Goal: Information Seeking & Learning: Learn about a topic

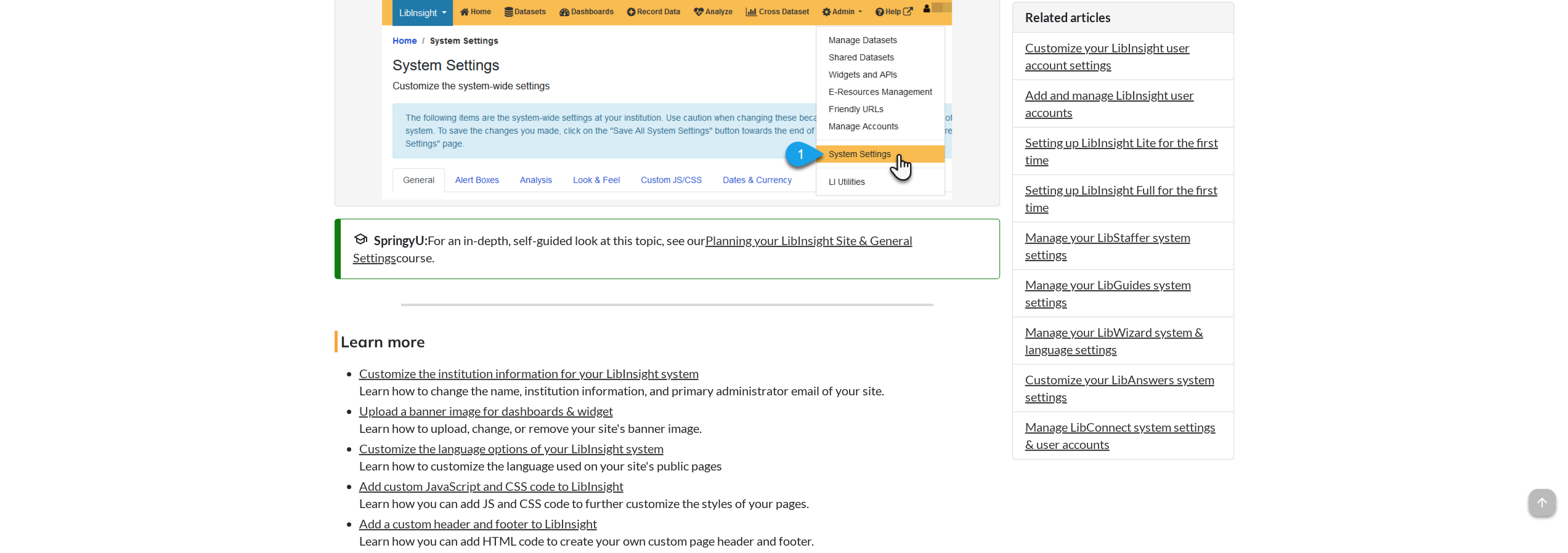
scroll to position [431, 0]
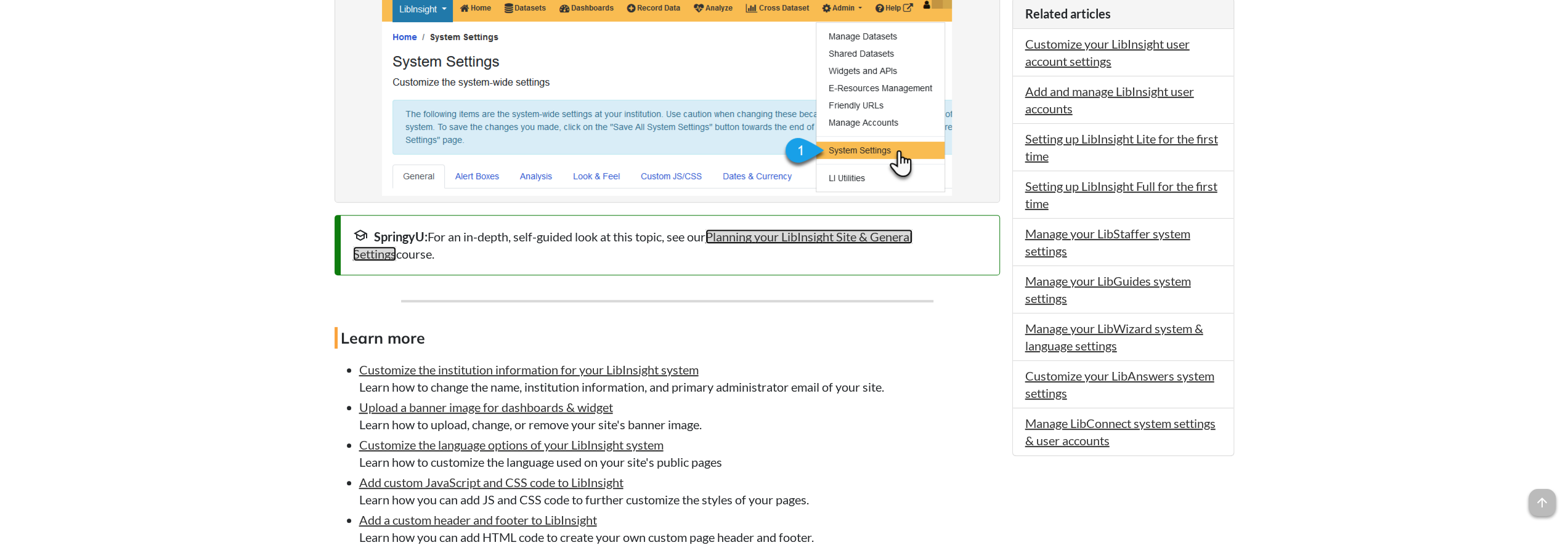
click at [840, 241] on link "Planning your LibInsight Site & General Settings" at bounding box center [632, 245] width 560 height 32
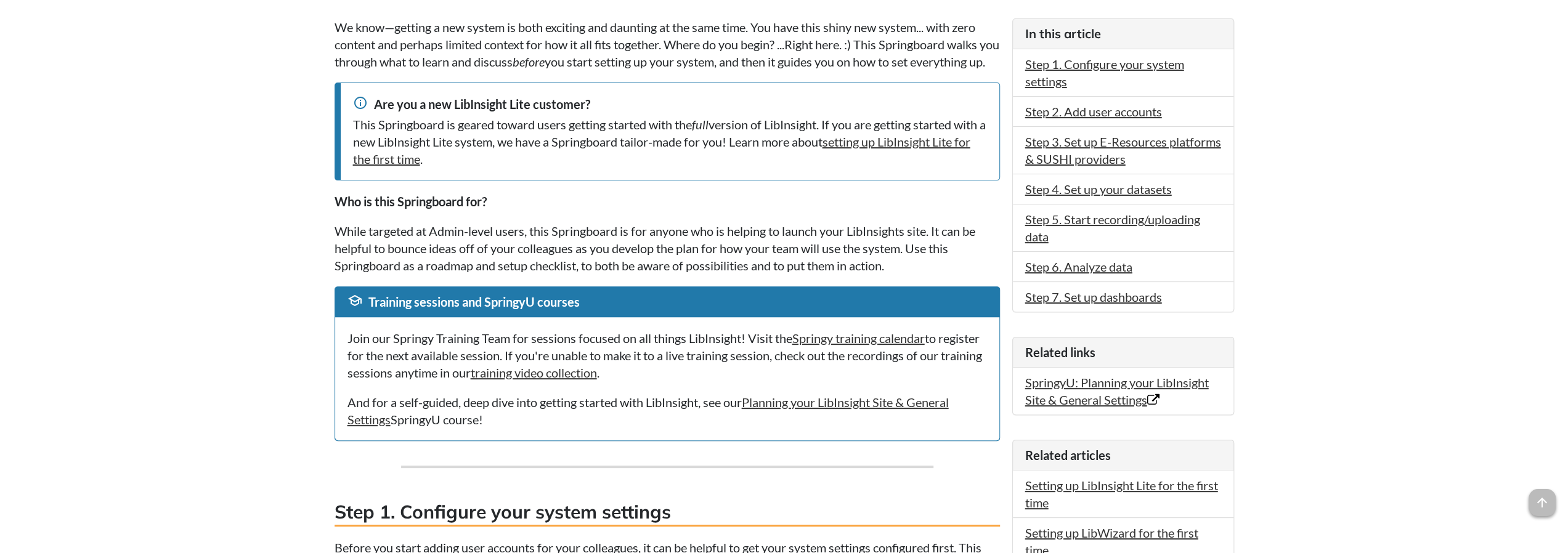
scroll to position [369, 0]
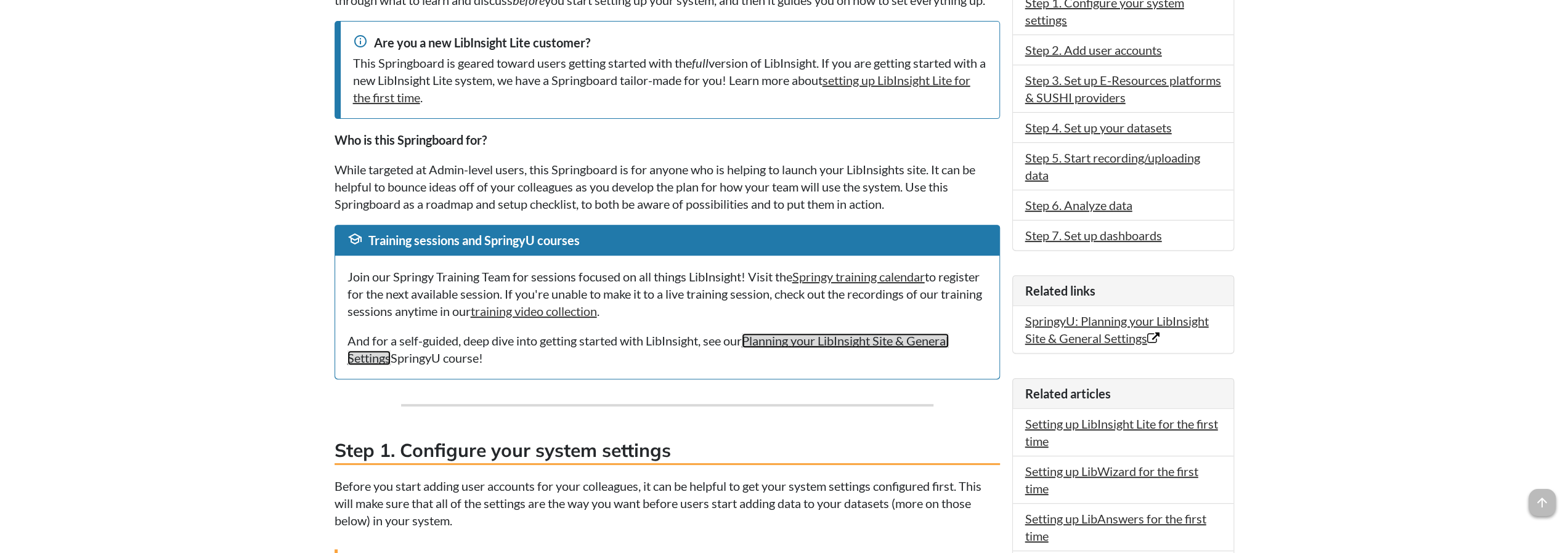
click at [858, 355] on link "Planning your LibInsight Site & General Settings" at bounding box center [648, 349] width 601 height 32
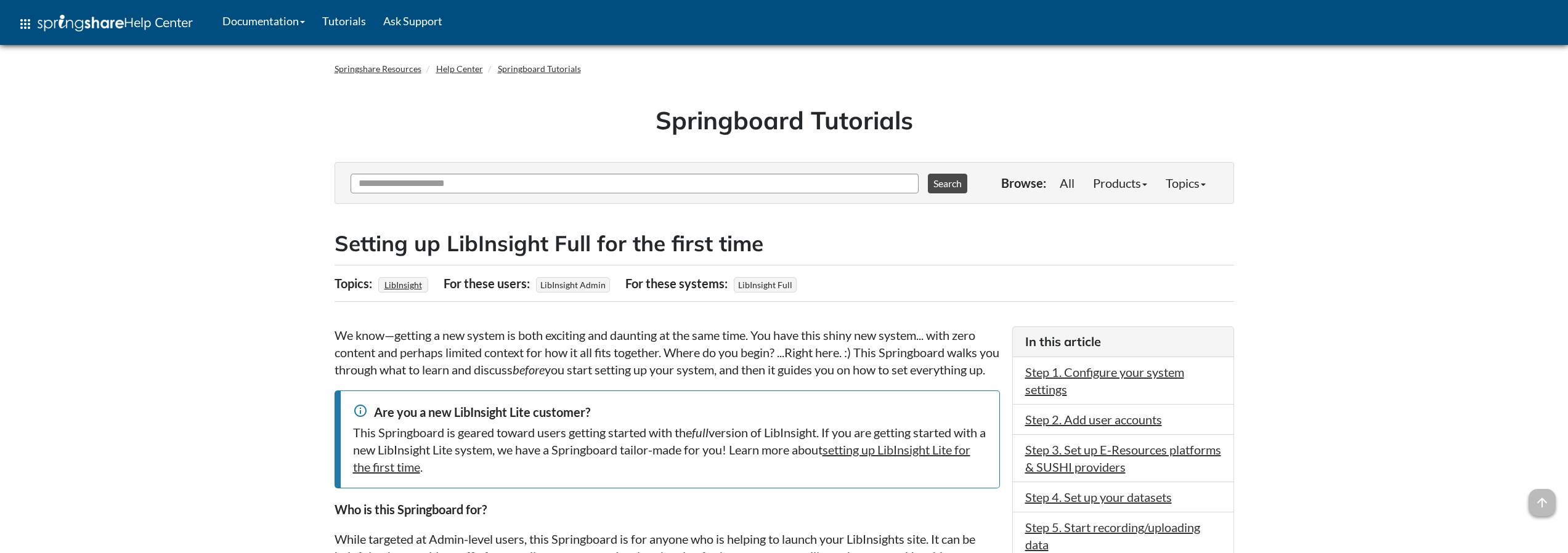
scroll to position [369, 0]
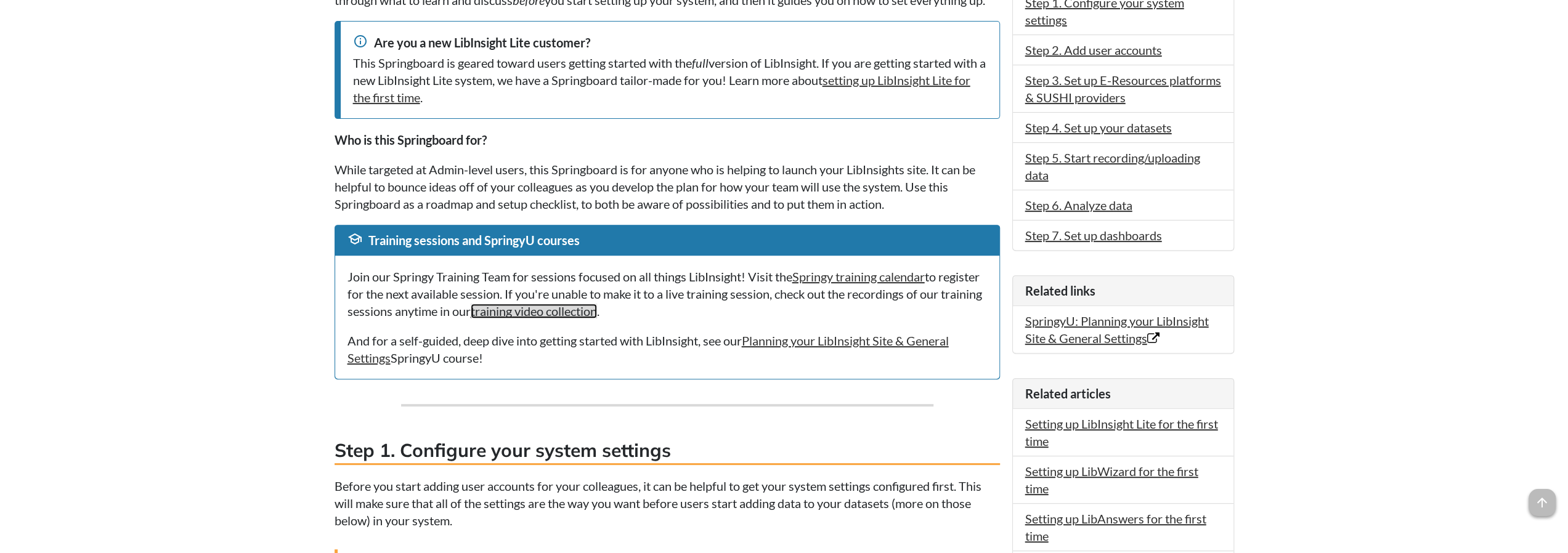
click at [594, 318] on link "training video collection" at bounding box center [534, 311] width 126 height 14
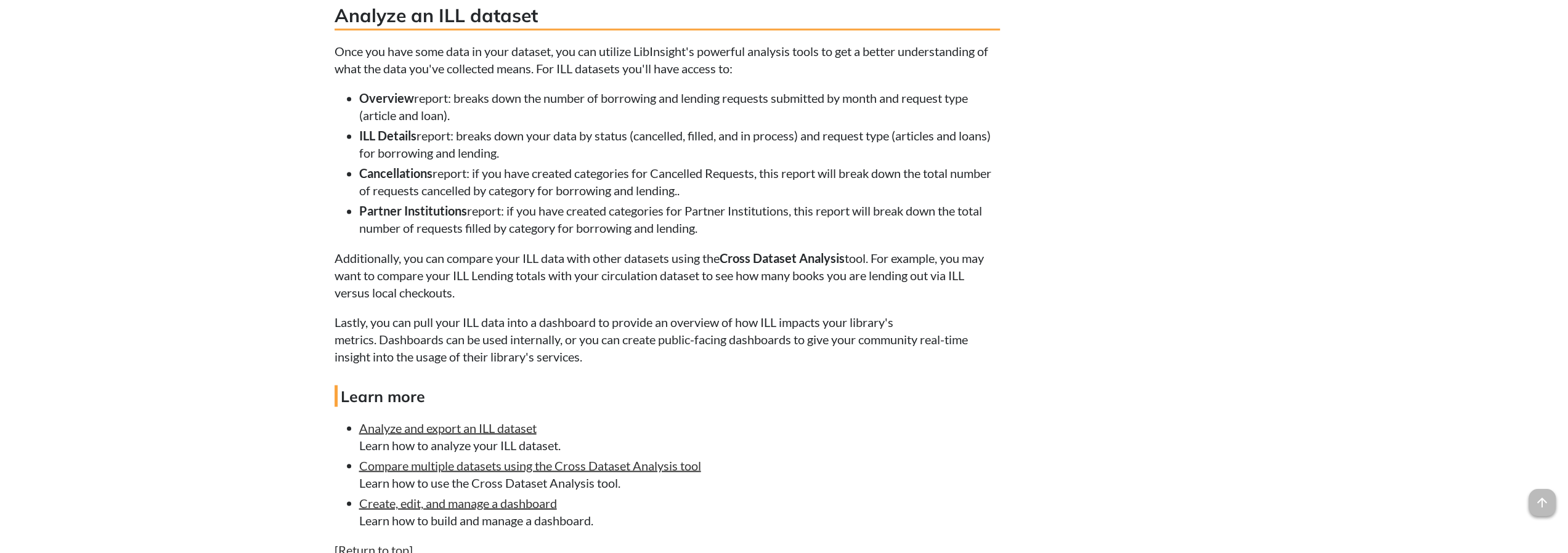
scroll to position [2154, 0]
